Goal: Task Accomplishment & Management: Manage account settings

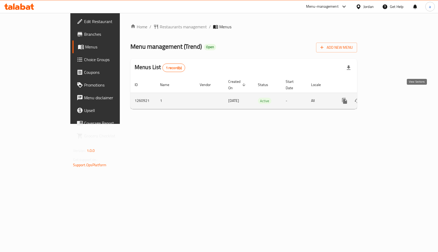
click at [386, 98] on icon "enhanced table" at bounding box center [382, 101] width 6 height 6
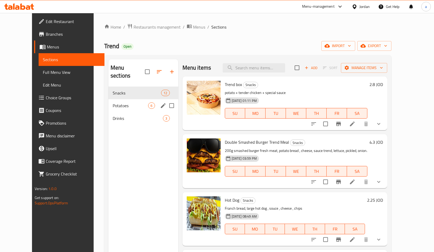
click at [114, 101] on div "Potatoes 6" at bounding box center [143, 105] width 70 height 13
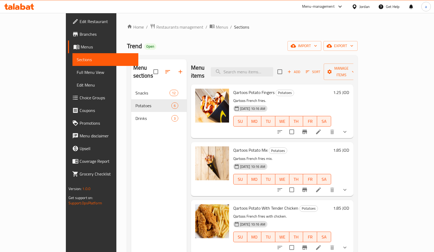
click at [73, 44] on icon at bounding box center [76, 47] width 6 height 6
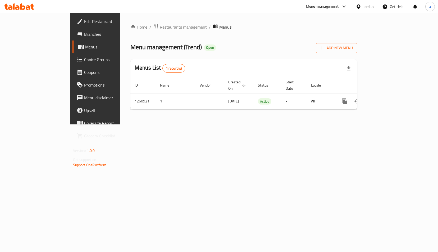
click at [84, 59] on span "Choice Groups" at bounding box center [111, 59] width 55 height 6
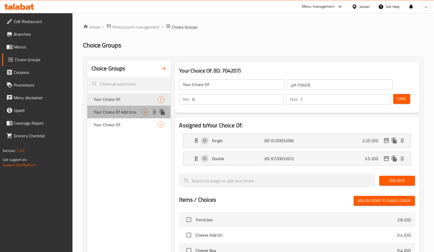
click at [119, 112] on span "Your Choice Of Add Ons:" at bounding box center [118, 112] width 48 height 6
type input "Your Choice Of Add Ons:"
type input "اختيارك من الإضافات:"
type input "4"
